Goal: Information Seeking & Learning: Learn about a topic

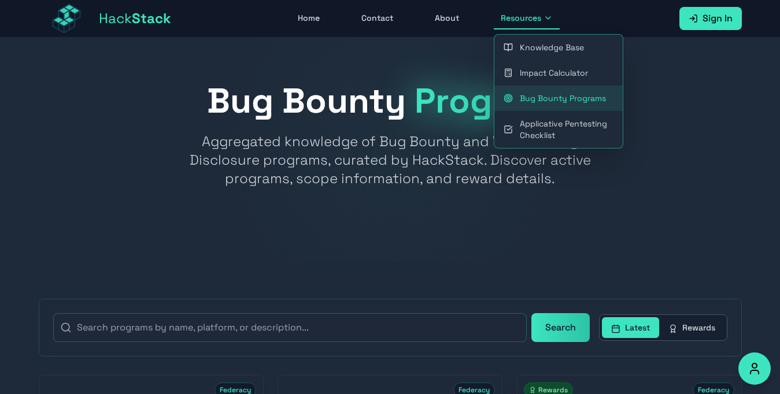
scroll to position [59, 0]
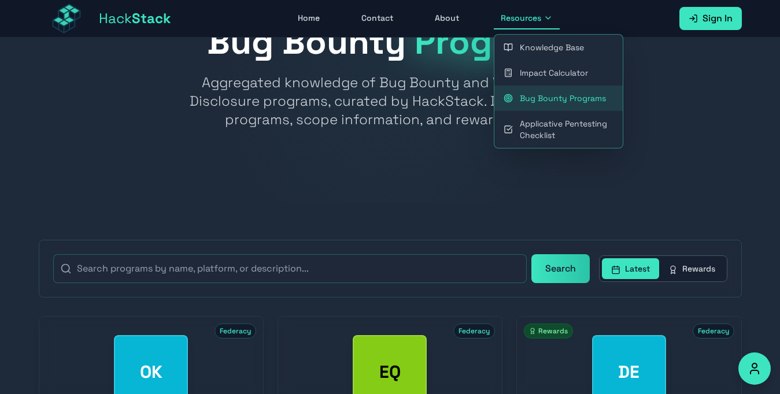
click at [546, 23] on button "Resources" at bounding box center [527, 19] width 66 height 22
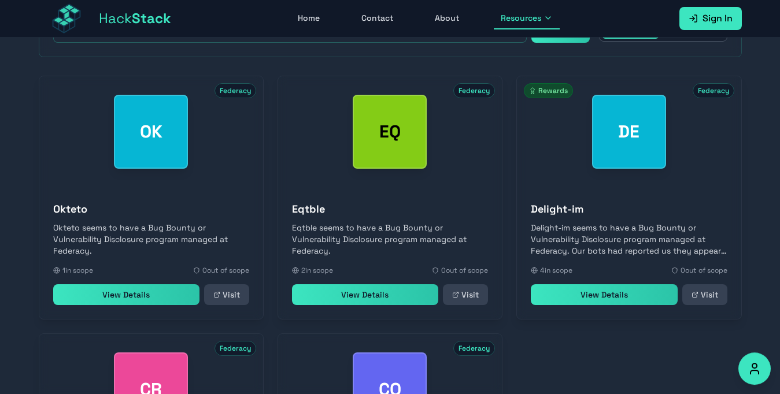
scroll to position [566, 0]
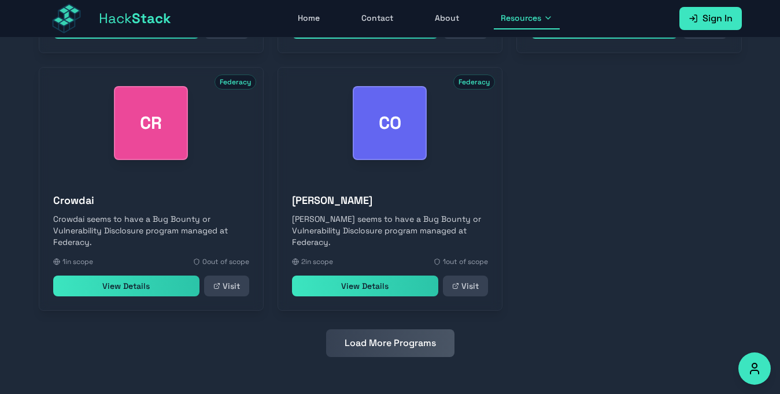
click at [157, 294] on link "View Details" at bounding box center [126, 286] width 146 height 21
click at [343, 293] on link "View Details" at bounding box center [365, 286] width 146 height 21
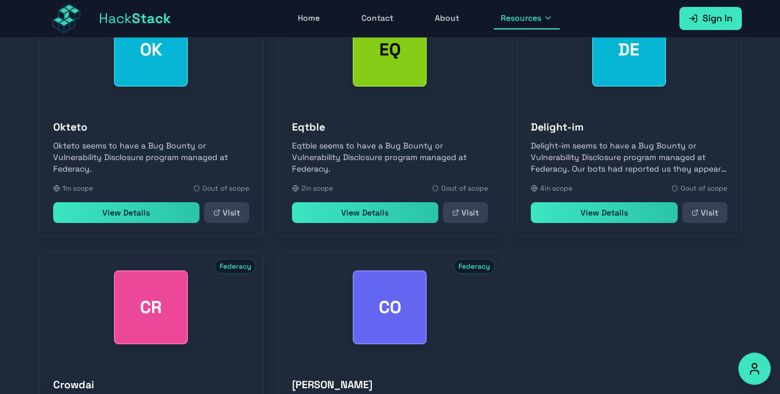
scroll to position [330, 0]
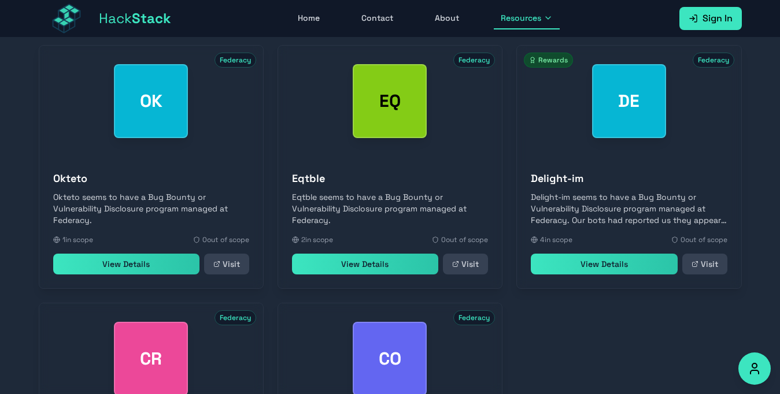
click at [151, 268] on link "View Details" at bounding box center [126, 264] width 146 height 21
click at [328, 258] on link "View Details" at bounding box center [365, 264] width 146 height 21
click at [596, 259] on link "View Details" at bounding box center [604, 264] width 146 height 21
click at [593, 266] on link "View Details" at bounding box center [604, 264] width 146 height 21
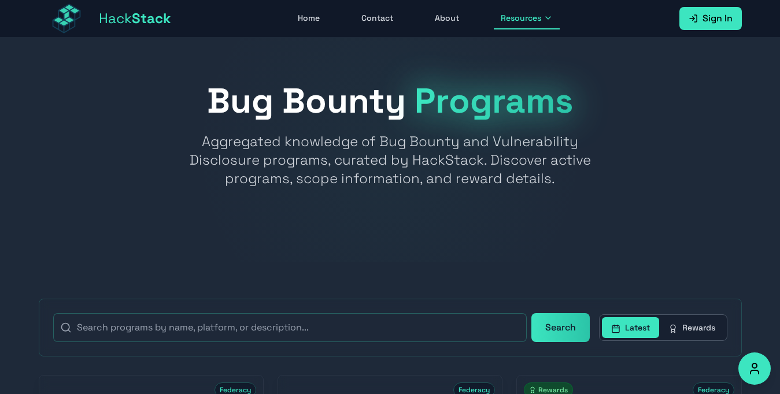
click at [426, 124] on div "Bug Bounty Programs Aggregated knowledge of Bug Bounty and Vulnerability Disclo…" at bounding box center [390, 136] width 703 height 104
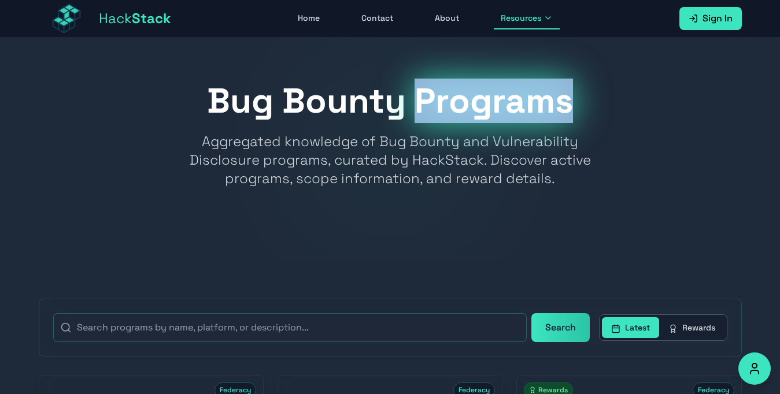
click at [426, 124] on div "Bug Bounty Programs Aggregated knowledge of Bug Bounty and Vulnerability Disclo…" at bounding box center [390, 136] width 703 height 104
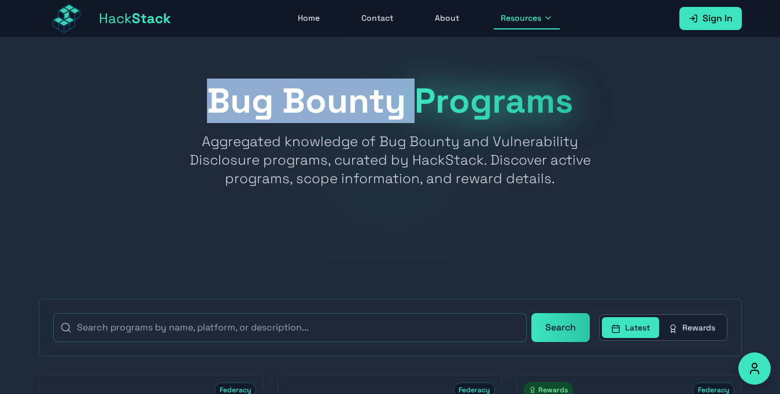
click at [426, 124] on div "Bug Bounty Programs Aggregated knowledge of Bug Bounty and Vulnerability Disclo…" at bounding box center [390, 136] width 703 height 104
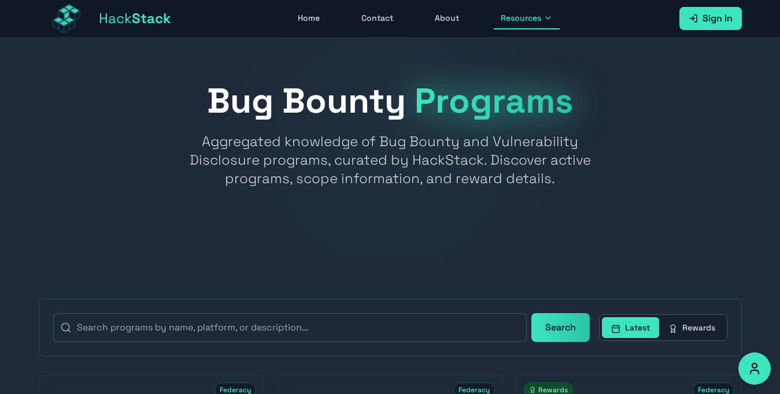
click at [315, 226] on div at bounding box center [390, 150] width 780 height 224
click at [456, 32] on div "Hack Stack Home Contact About Resources Sign In Open main menu" at bounding box center [390, 18] width 703 height 37
click at [416, 17] on div "Home Contact About Resources" at bounding box center [425, 19] width 508 height 22
click at [356, 14] on link "Contact" at bounding box center [377, 19] width 46 height 22
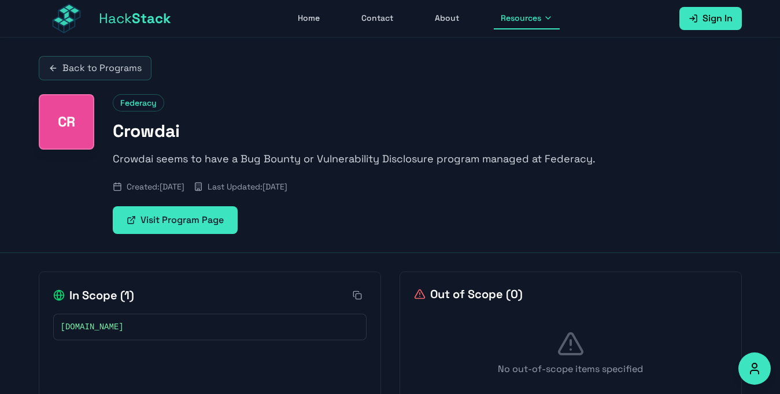
scroll to position [38, 0]
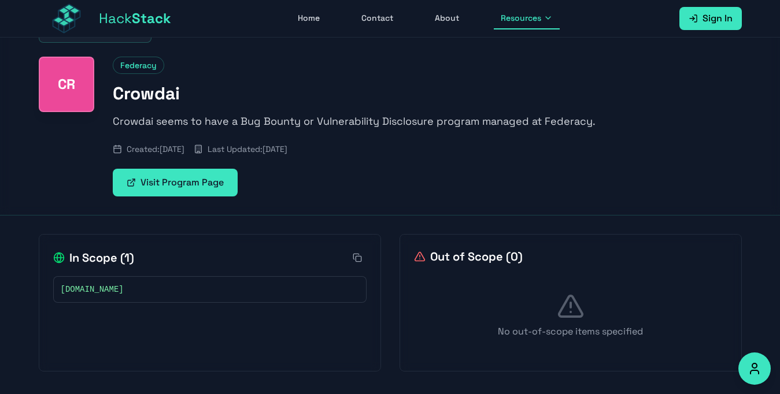
click at [353, 292] on icon at bounding box center [353, 289] width 7 height 7
click at [198, 178] on link "Visit Program Page" at bounding box center [175, 183] width 125 height 28
click at [194, 179] on link "Visit Program Page" at bounding box center [175, 183] width 125 height 28
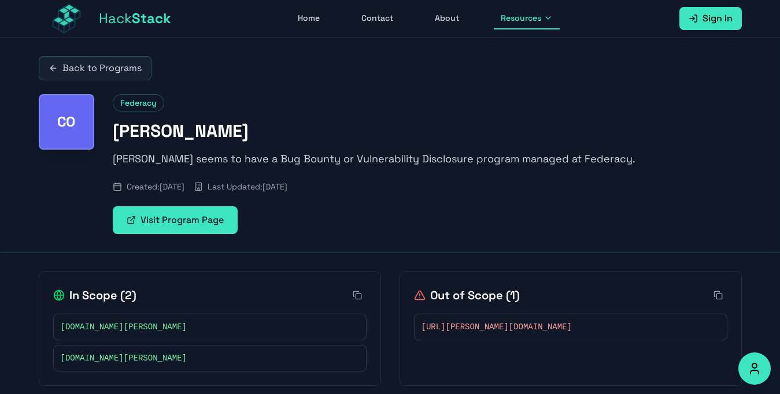
click at [217, 218] on link "Visit Program Page" at bounding box center [175, 220] width 125 height 28
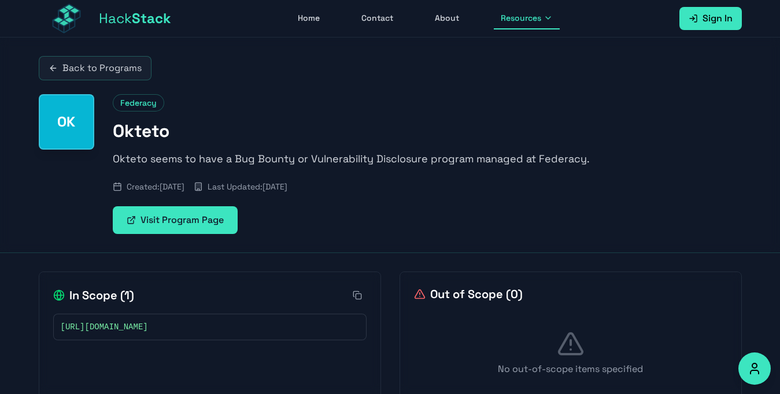
click at [169, 224] on link "Visit Program Page" at bounding box center [175, 220] width 125 height 28
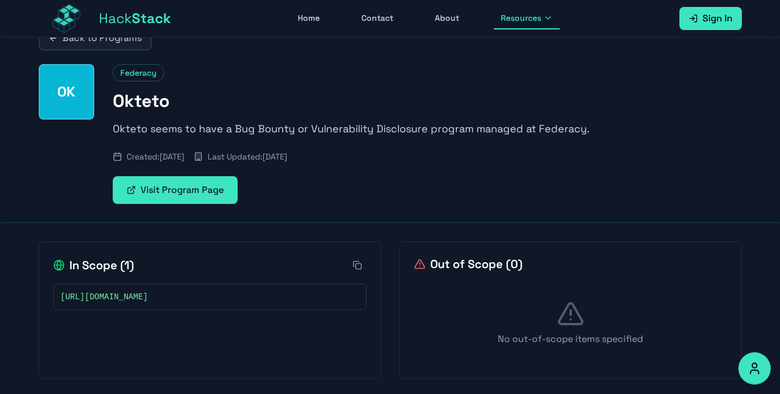
scroll to position [38, 0]
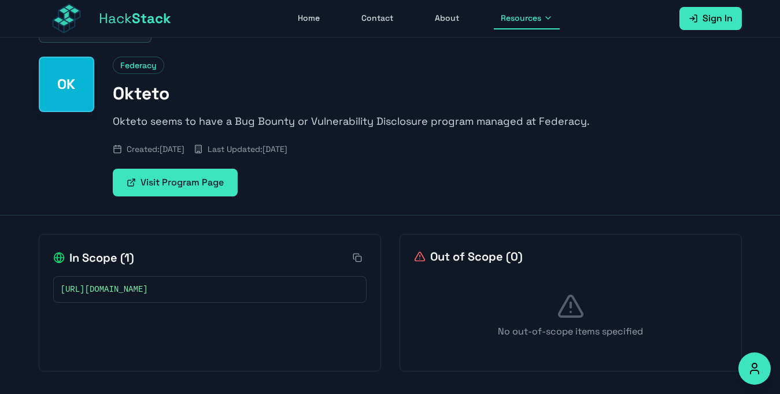
click at [355, 291] on icon at bounding box center [353, 289] width 7 height 7
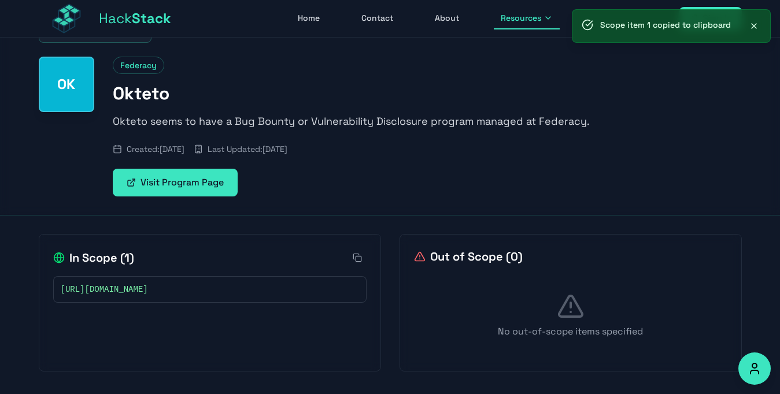
click at [180, 182] on link "Visit Program Page" at bounding box center [175, 183] width 125 height 28
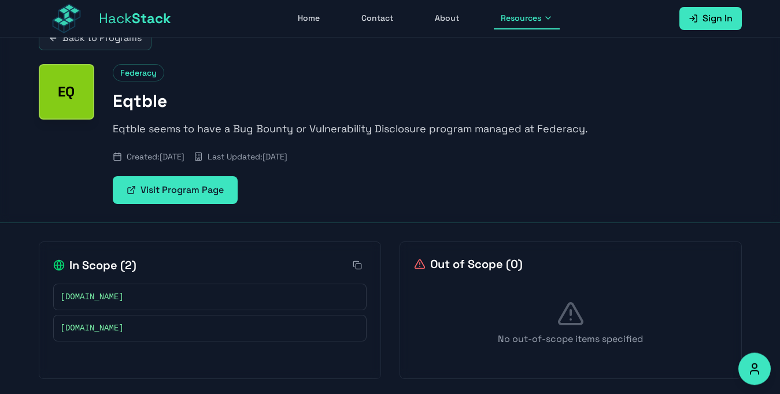
scroll to position [38, 0]
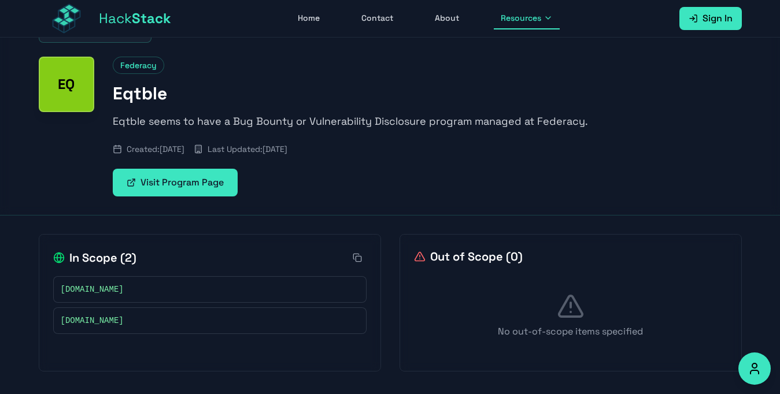
click at [350, 289] on icon at bounding box center [352, 289] width 4 height 4
click at [354, 321] on icon at bounding box center [353, 320] width 7 height 7
click at [156, 186] on link "Visit Program Page" at bounding box center [175, 183] width 125 height 28
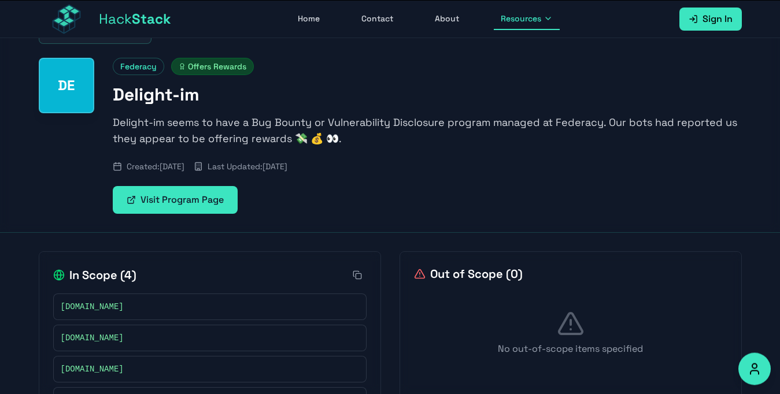
scroll to position [89, 0]
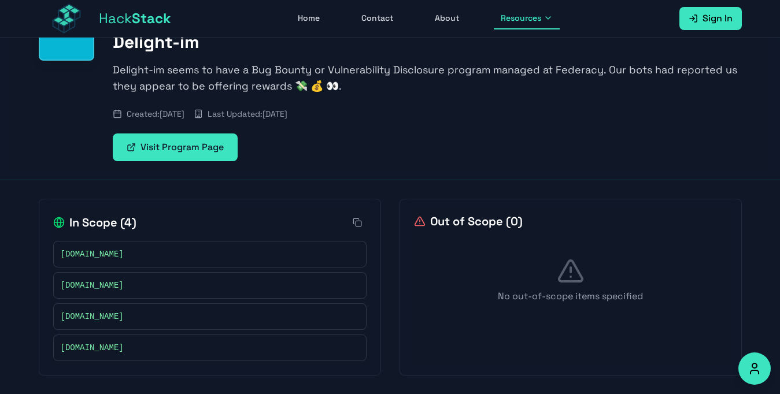
click at [205, 150] on link "Visit Program Page" at bounding box center [175, 148] width 125 height 28
click at [354, 256] on icon at bounding box center [353, 254] width 7 height 7
